Goal: Information Seeking & Learning: Learn about a topic

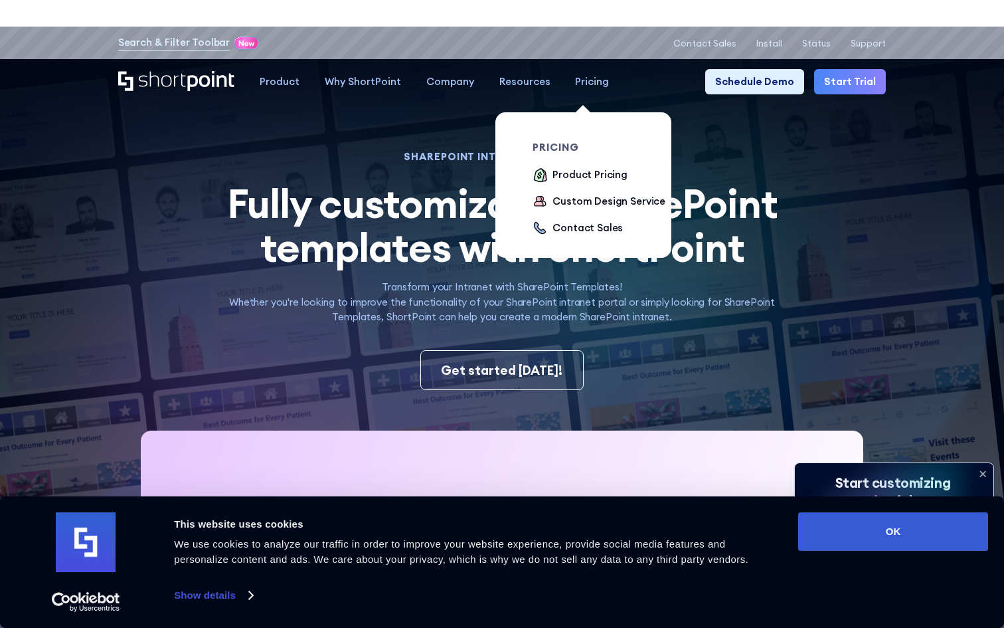
click at [589, 88] on div "Pricing" at bounding box center [592, 81] width 34 height 15
click at [577, 75] on div "Pricing" at bounding box center [592, 81] width 34 height 15
click at [577, 77] on div "Pricing" at bounding box center [592, 81] width 34 height 15
click at [581, 82] on div "Pricing" at bounding box center [592, 81] width 34 height 15
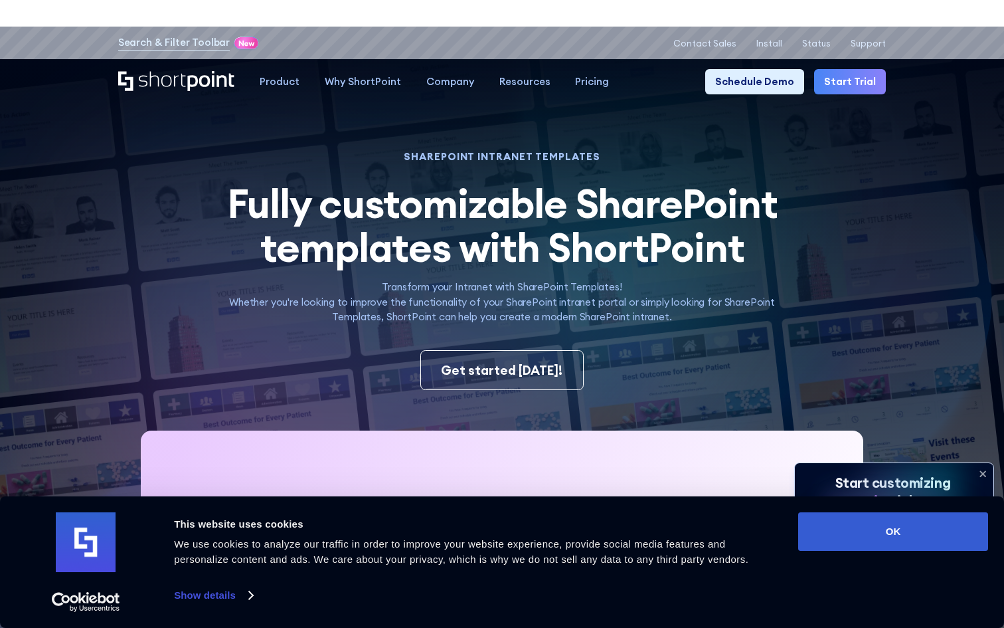
click at [689, 272] on span "Fully customizable SharePoint templates with ShortPoint" at bounding box center [502, 225] width 551 height 95
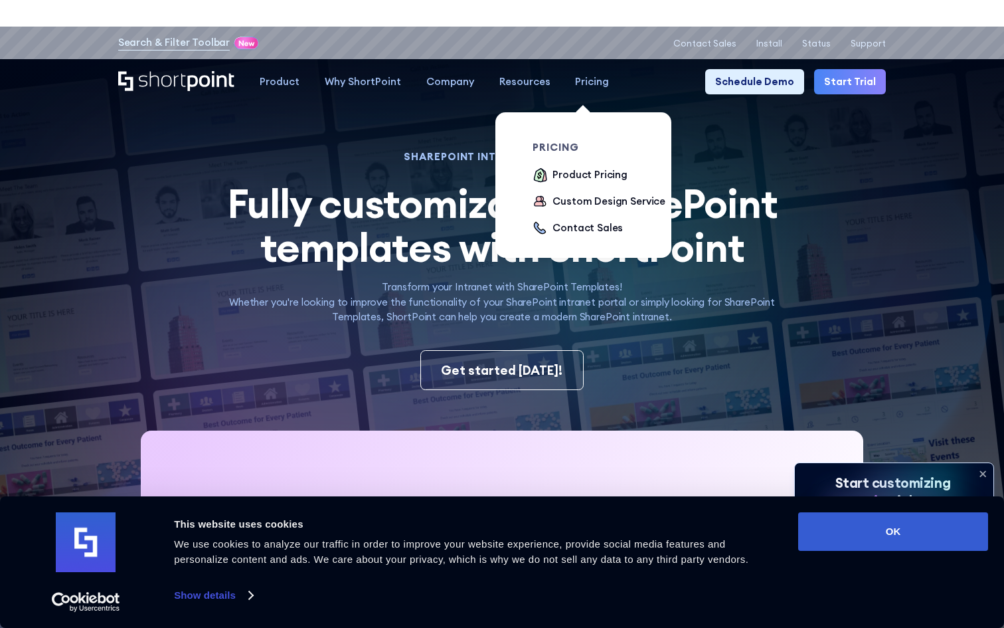
click at [577, 82] on div "Pricing" at bounding box center [592, 81] width 34 height 15
click at [575, 175] on div "Product Pricing" at bounding box center [590, 174] width 75 height 15
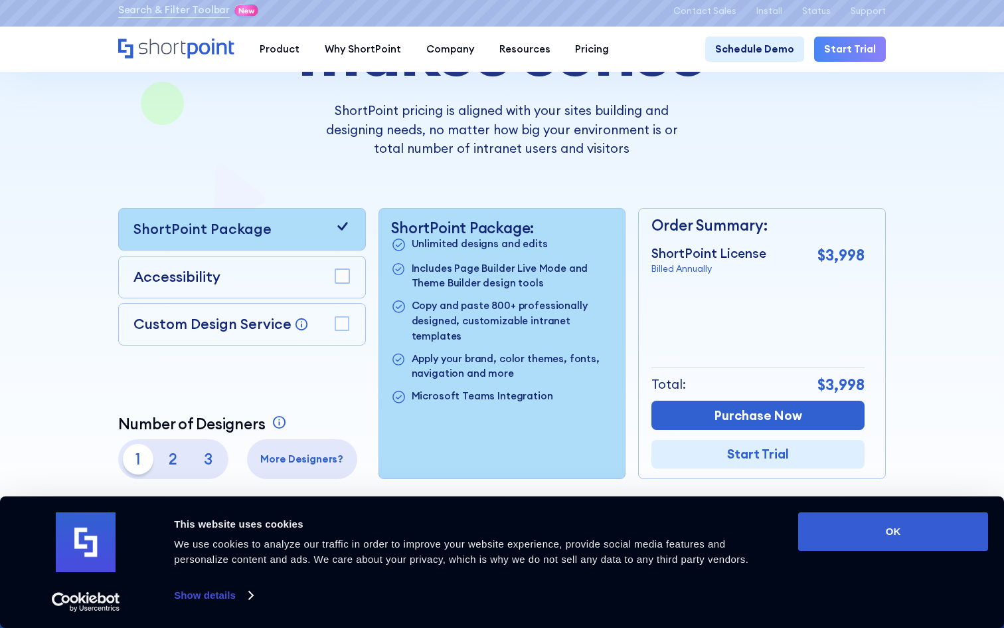
scroll to position [224, 0]
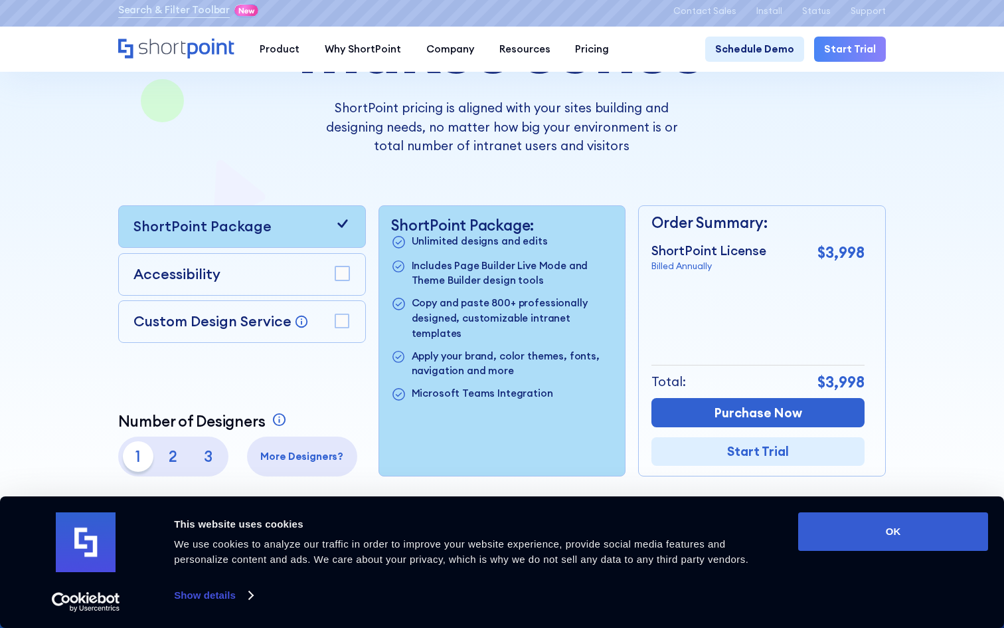
click at [341, 274] on rect at bounding box center [342, 273] width 14 height 14
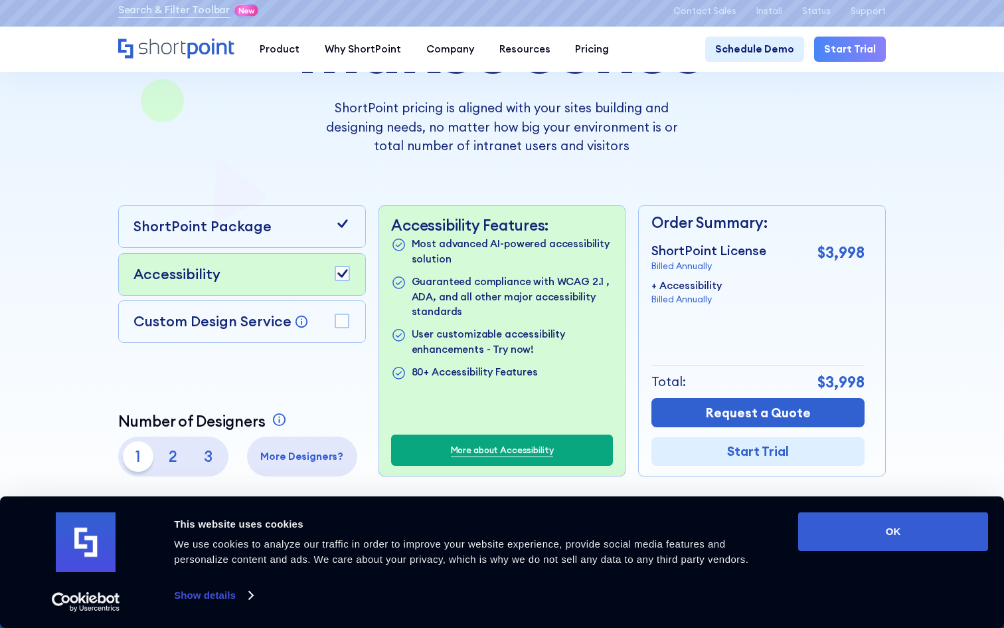
click at [339, 334] on div "Custom Design Service Bring your dream design to life with our Custom Design Se…" at bounding box center [242, 321] width 248 height 43
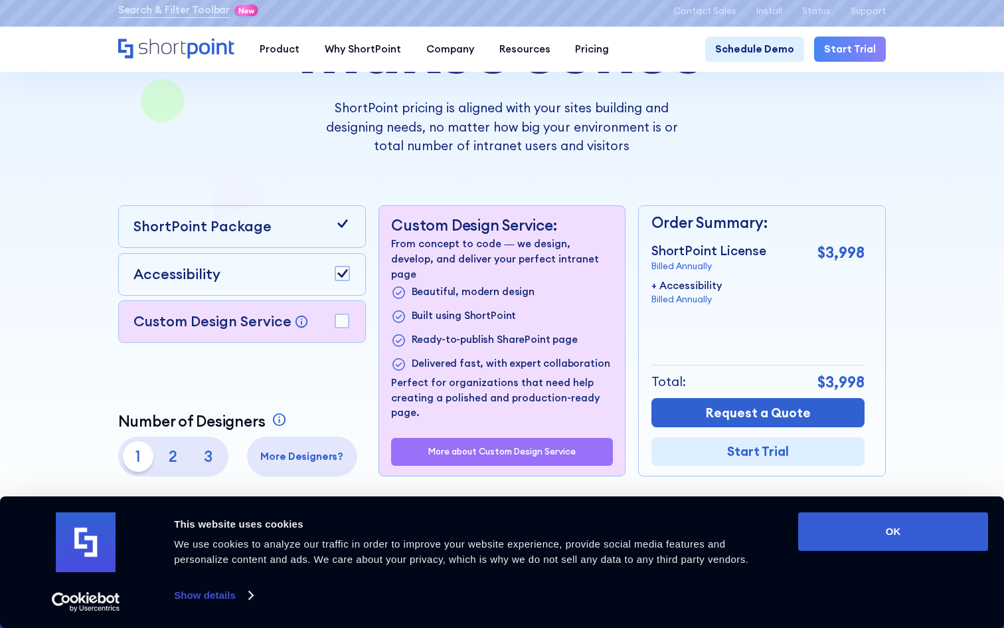
click at [345, 324] on rect at bounding box center [342, 321] width 14 height 14
click at [346, 278] on rect at bounding box center [342, 273] width 14 height 14
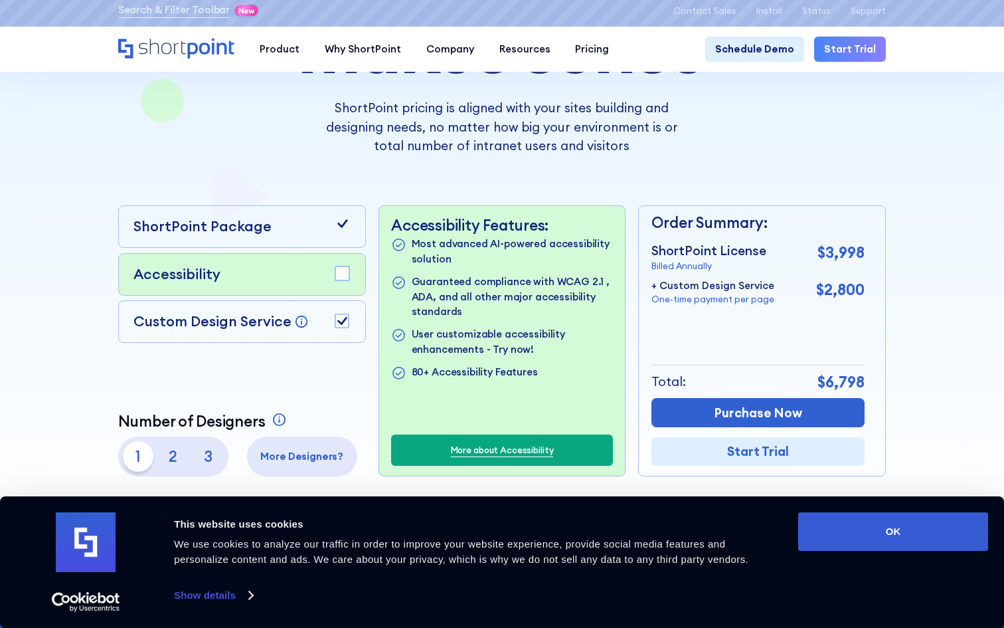
click at [343, 320] on rect at bounding box center [342, 321] width 14 height 14
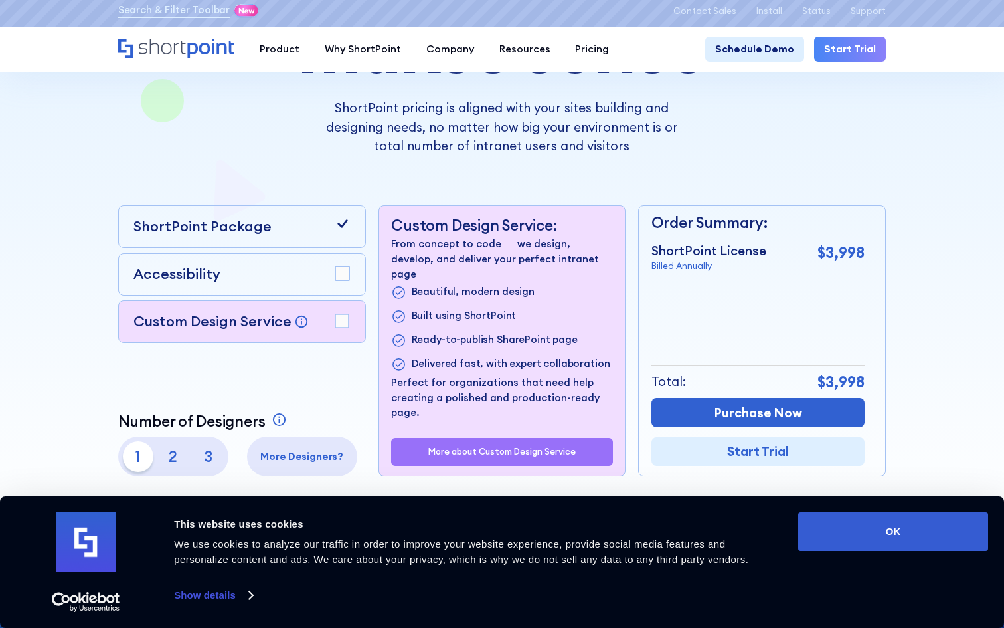
click at [343, 289] on div "Accessibility" at bounding box center [242, 274] width 248 height 43
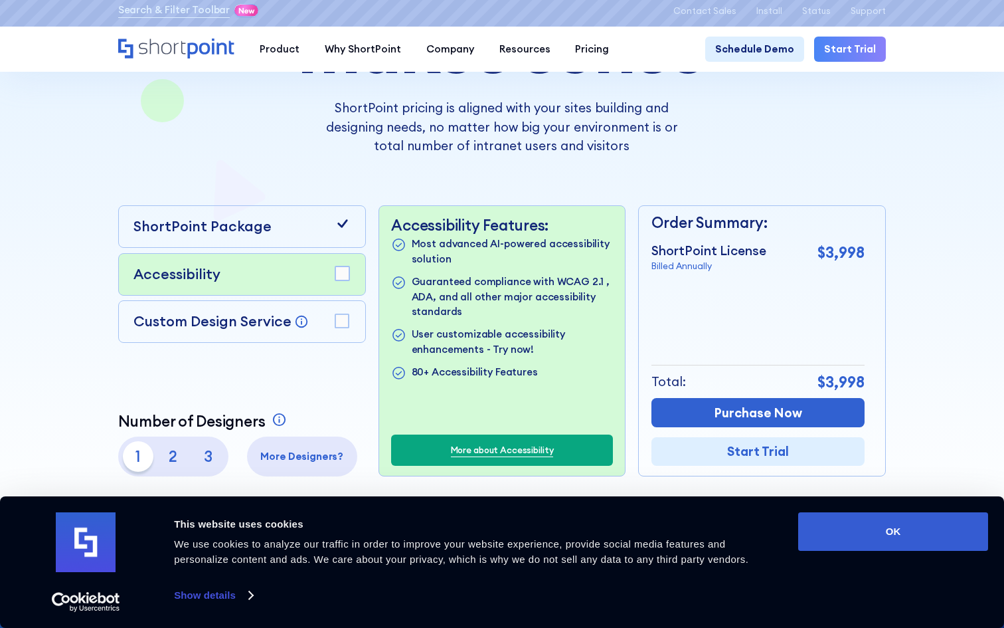
click at [343, 278] on rect at bounding box center [342, 273] width 14 height 14
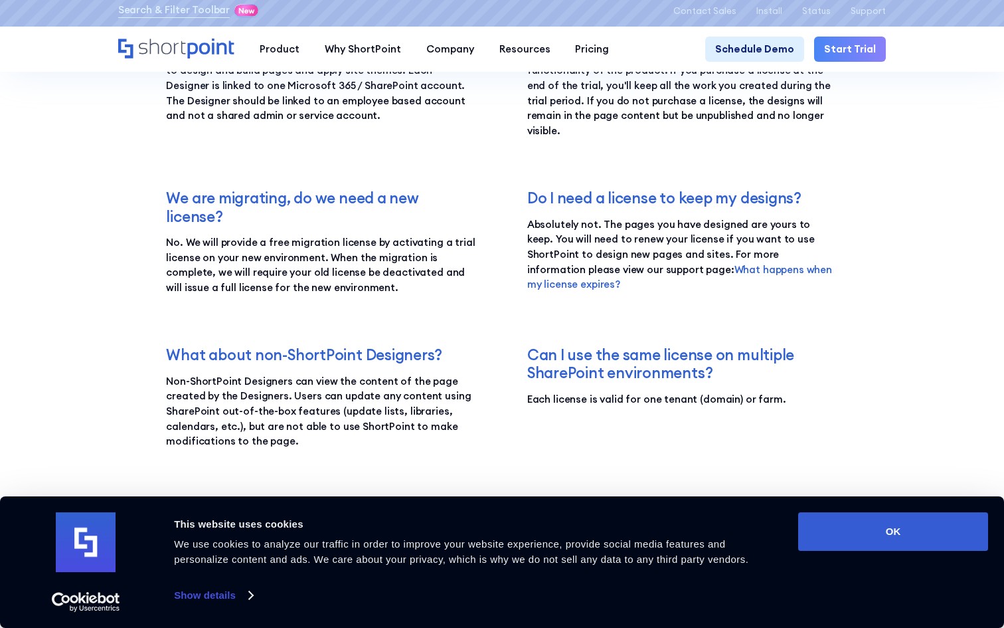
scroll to position [2116, 0]
